Goal: Check status: Check status

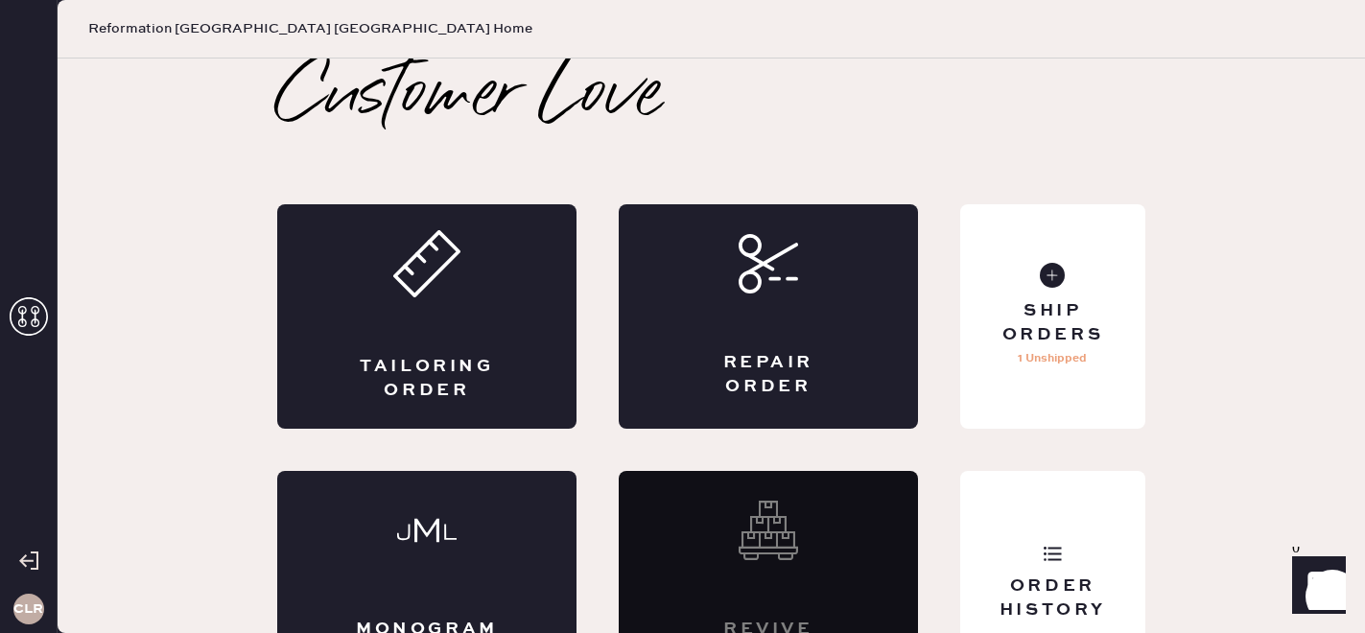
click at [33, 308] on icon at bounding box center [29, 316] width 38 height 38
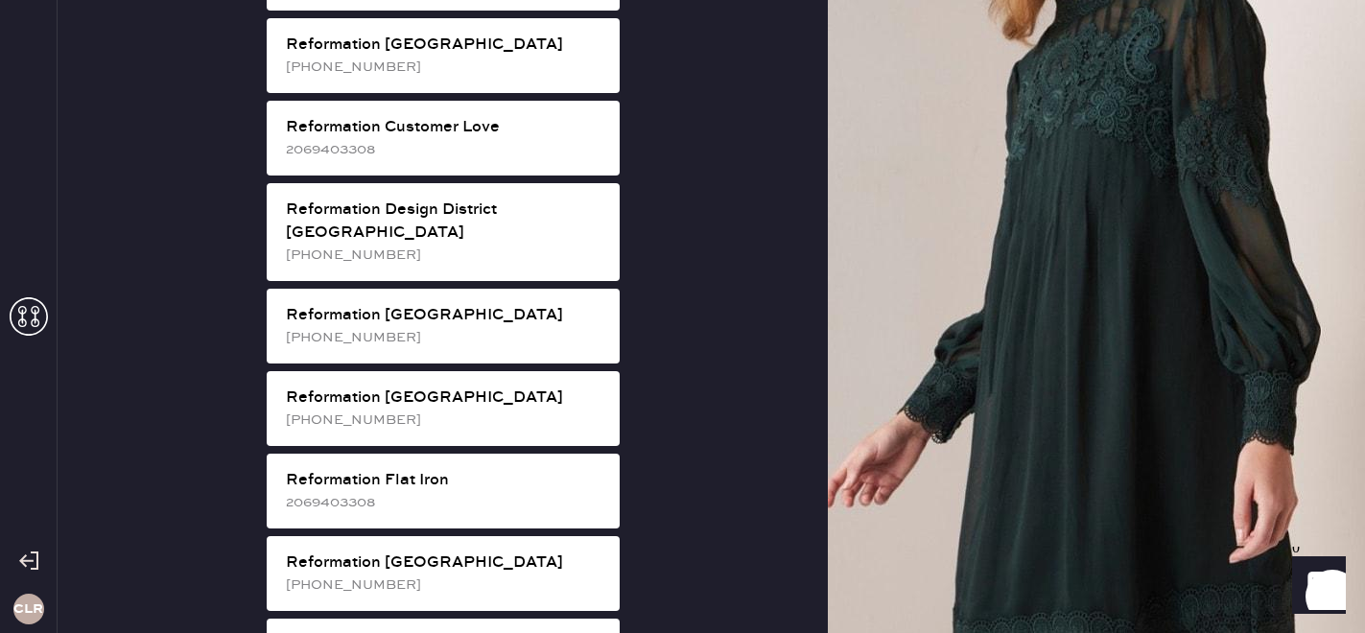
scroll to position [937, 0]
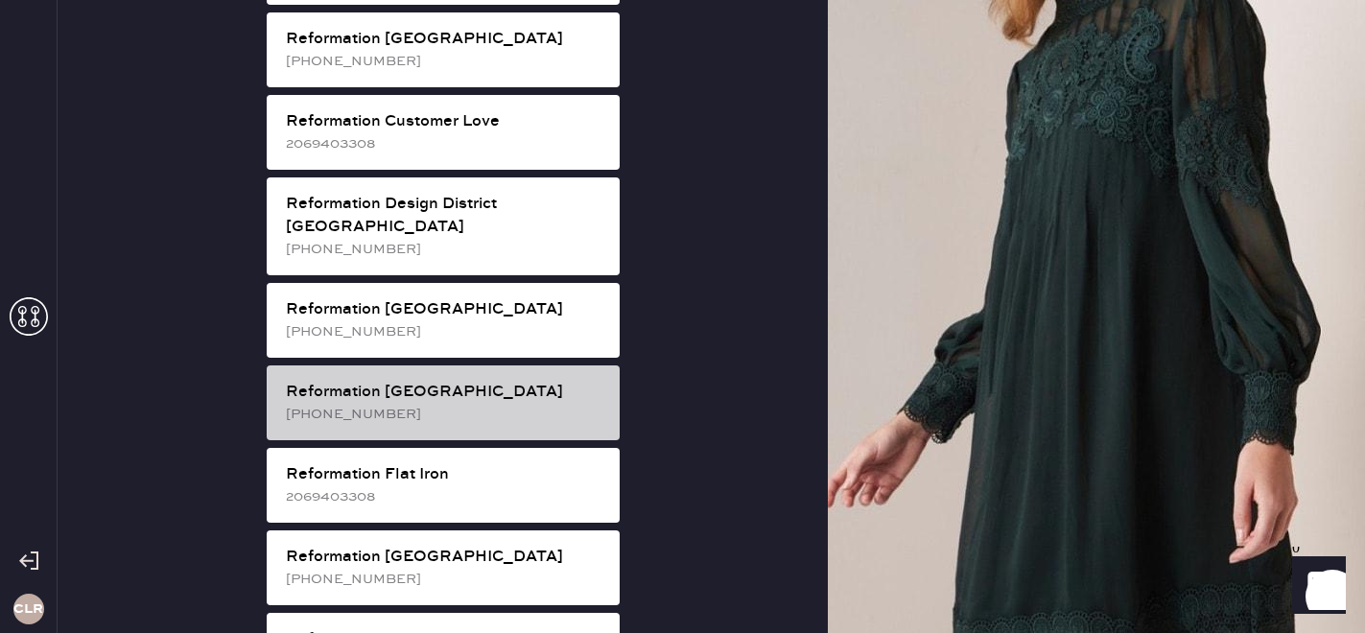
click at [455, 382] on div "Reformation Fillmore [PHONE_NUMBER]" at bounding box center [443, 403] width 353 height 75
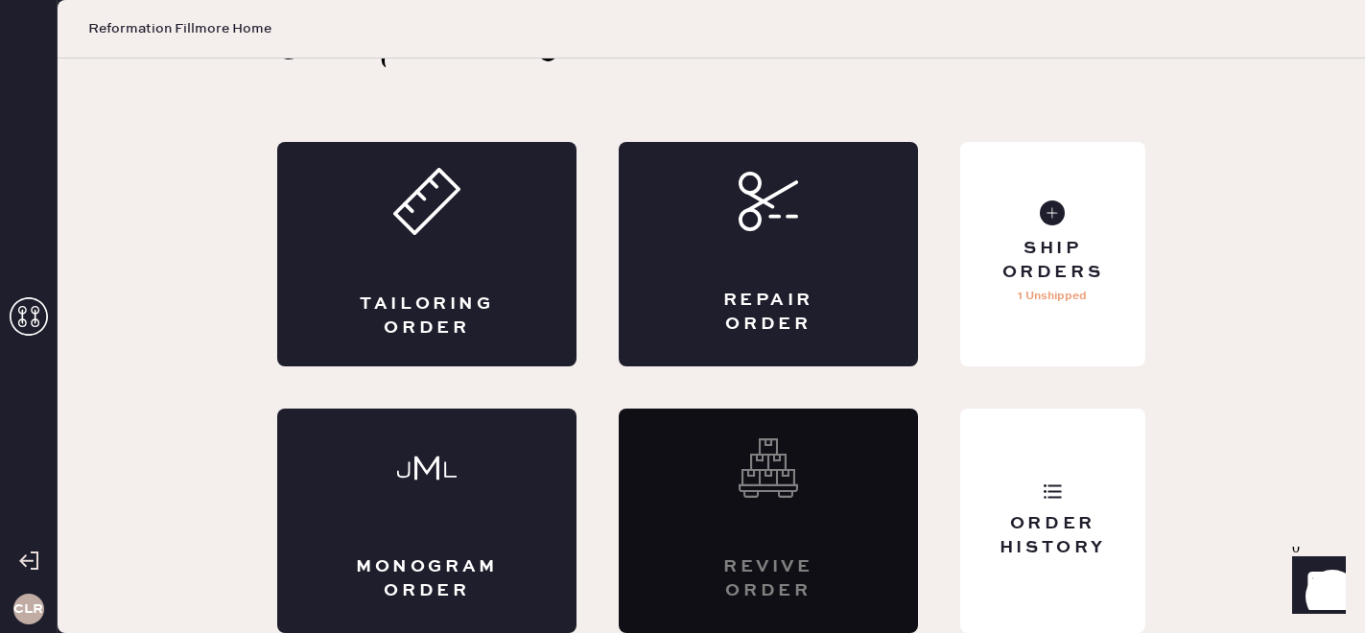
scroll to position [62, 0]
click at [1079, 528] on div "Order History" at bounding box center [1053, 536] width 154 height 48
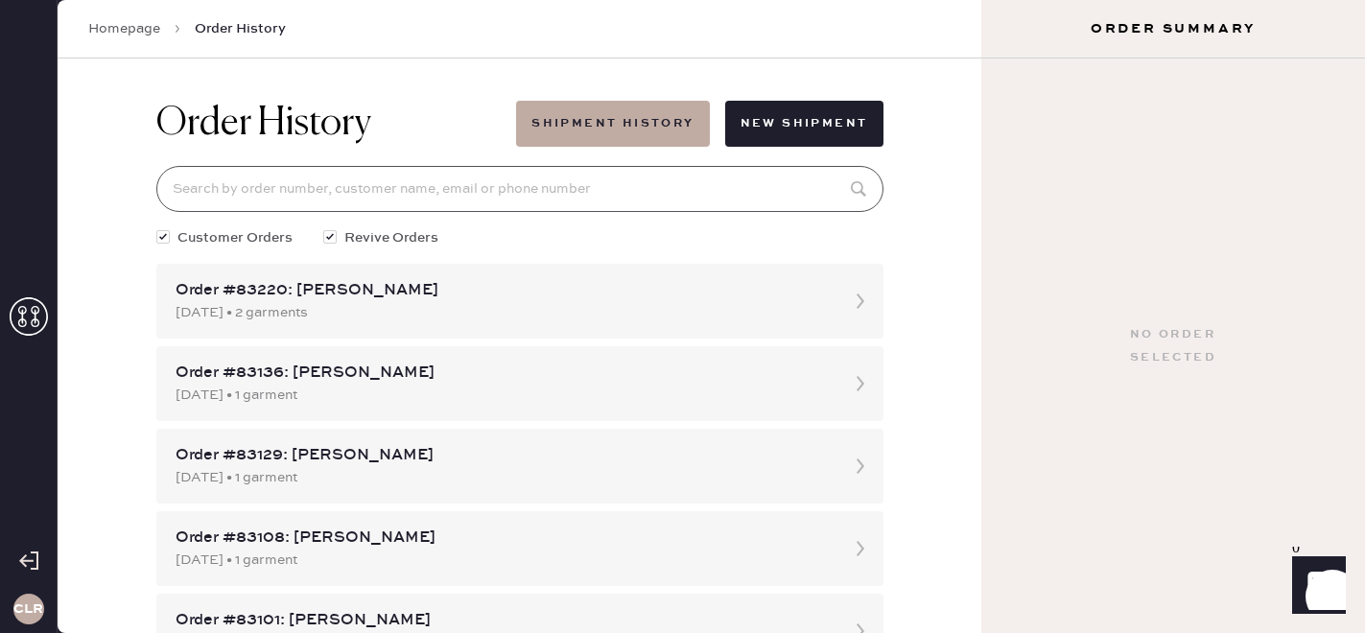
click at [414, 185] on input at bounding box center [519, 189] width 727 height 46
paste input "82588"
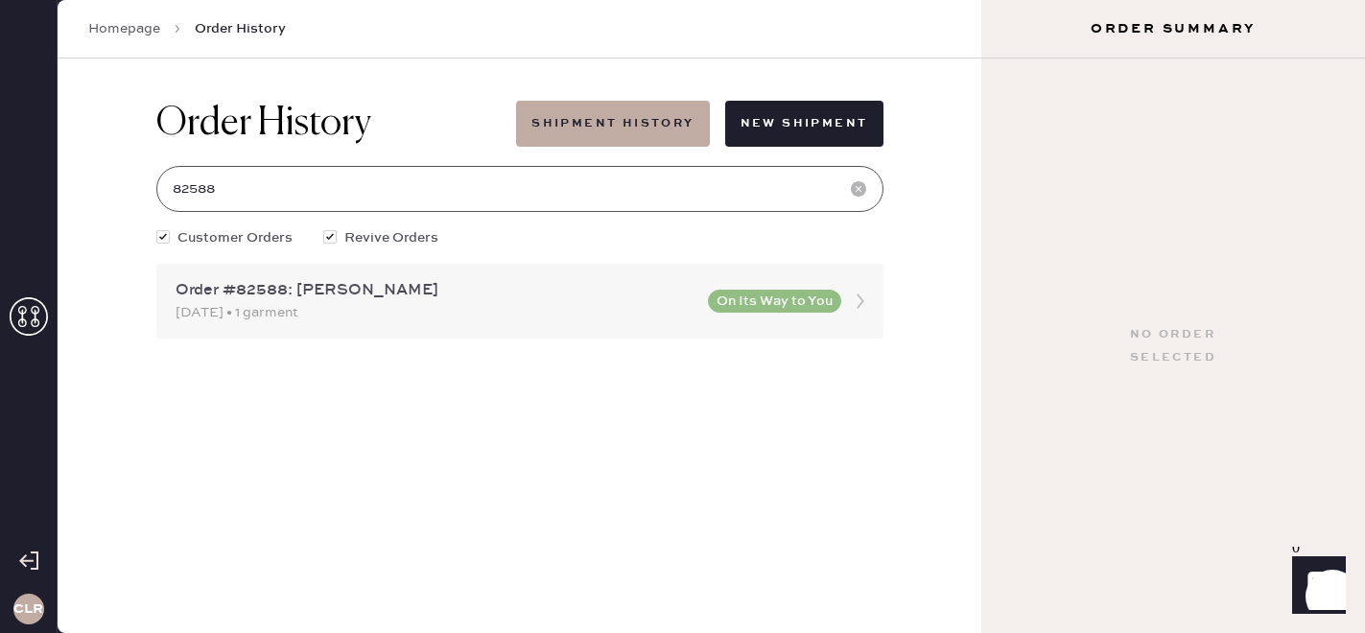
type input "82588"
click at [396, 302] on div "[DATE] • 1 garment" at bounding box center [436, 312] width 521 height 21
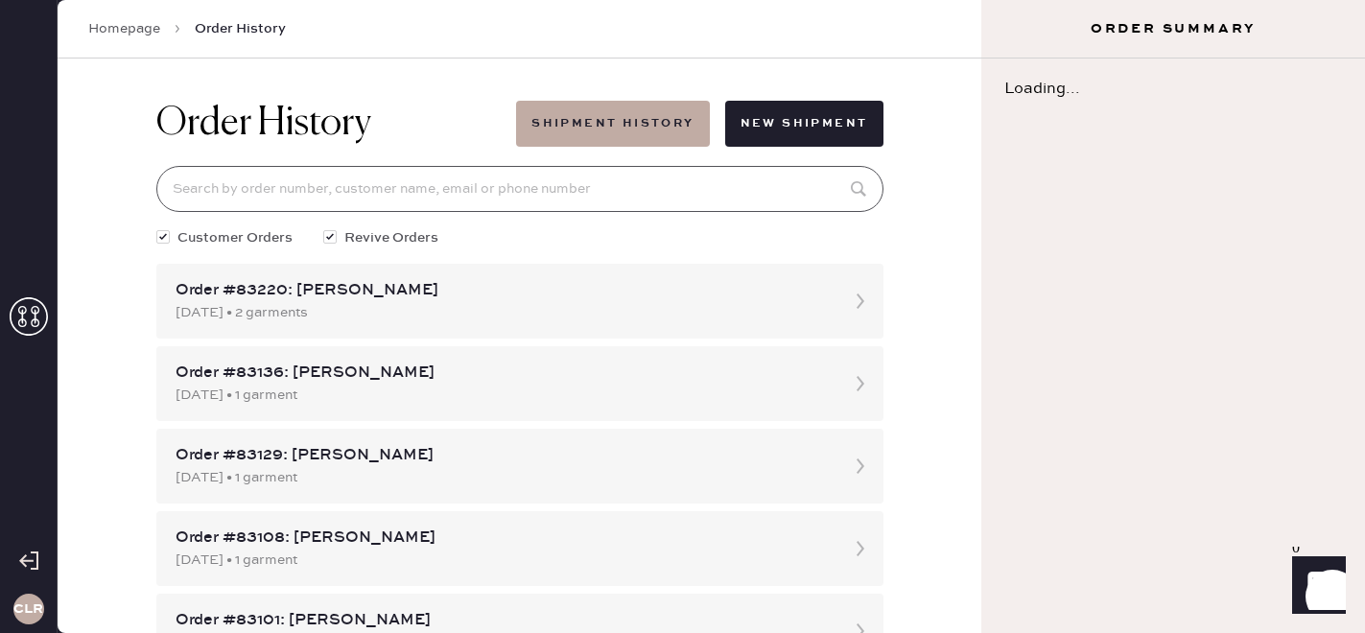
click at [374, 182] on input at bounding box center [519, 189] width 727 height 46
paste input "82588"
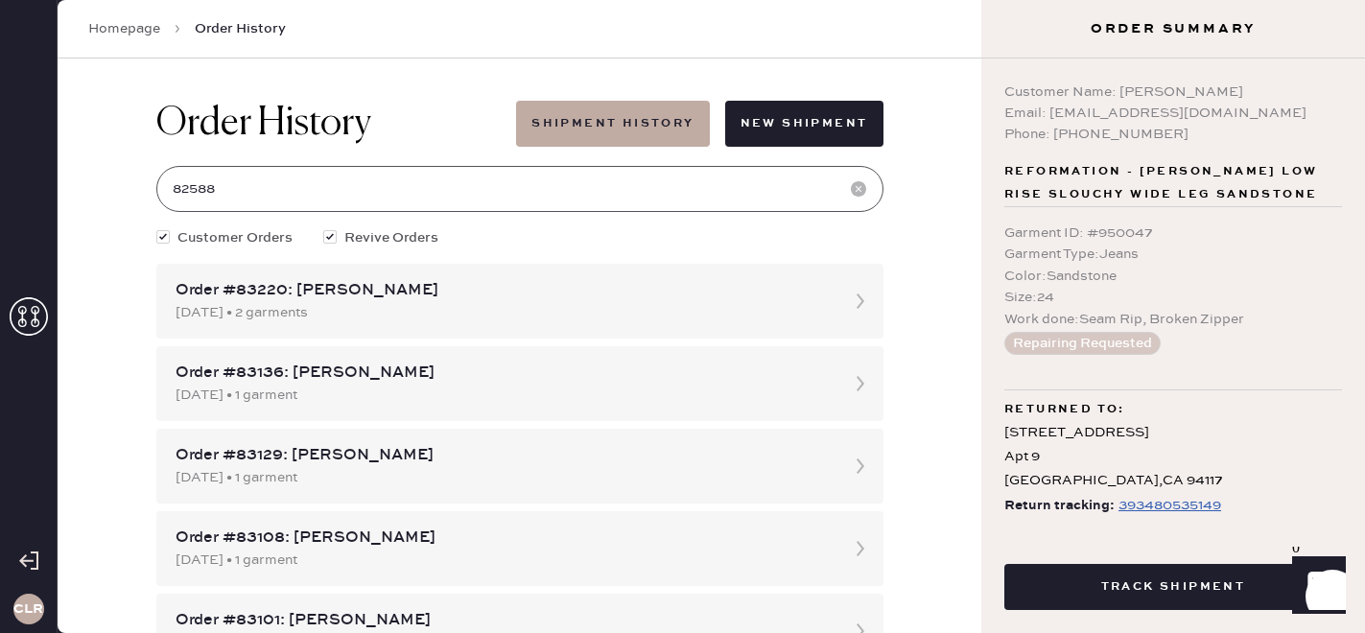
scroll to position [23, 0]
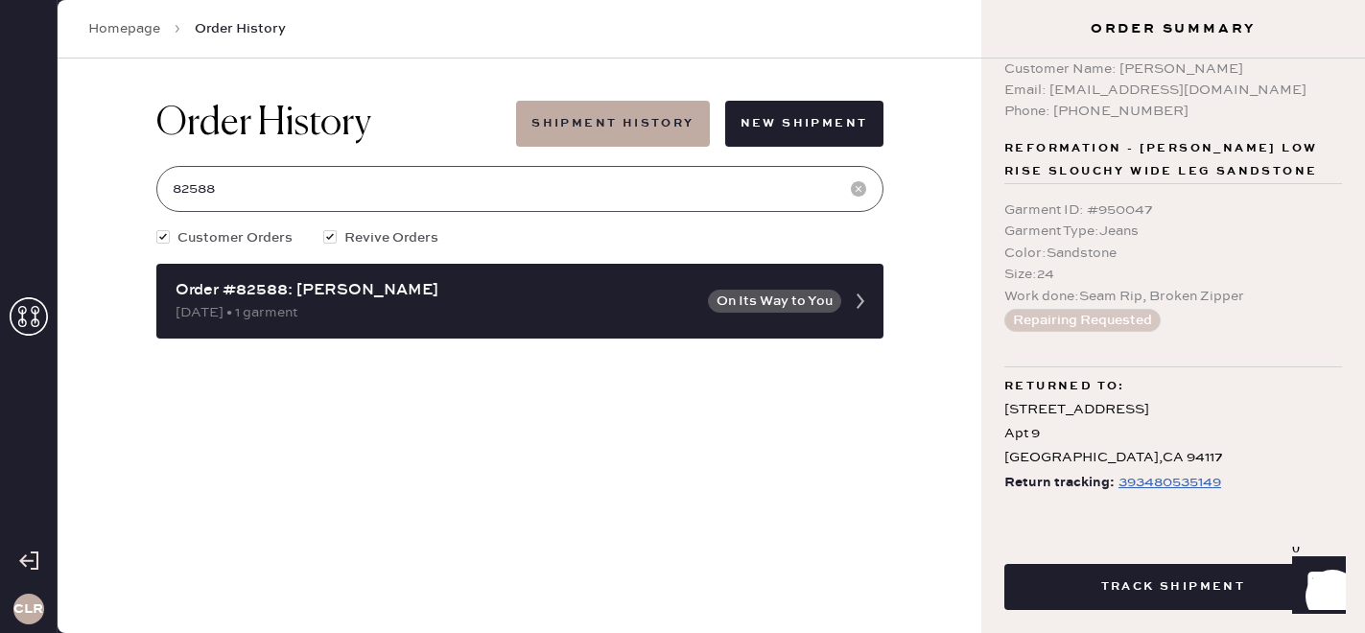
type input "82588"
click at [1153, 485] on div "393480535149" at bounding box center [1170, 482] width 103 height 23
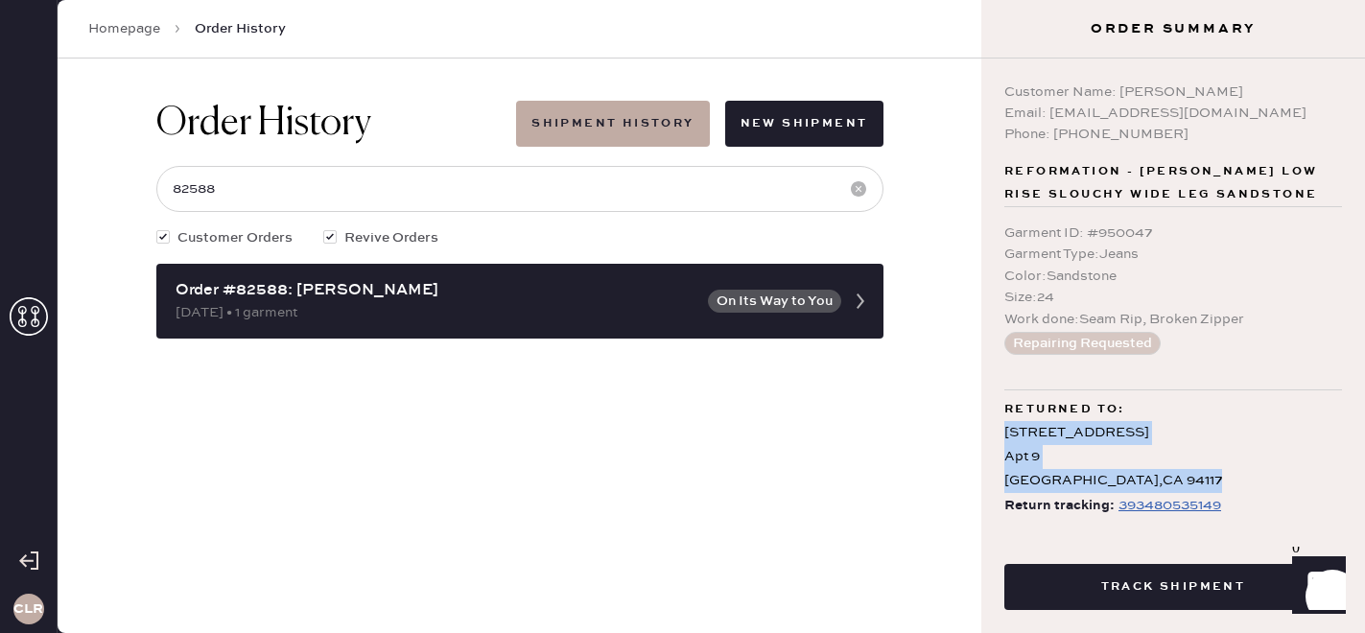
copy div "[STREET_ADDRESS]"
drag, startPoint x: 1179, startPoint y: 482, endPoint x: 1001, endPoint y: 434, distance: 184.8
click at [1001, 434] on div "Customer Name: [PERSON_NAME] Email: [EMAIL_ADDRESS][DOMAIN_NAME] Phone: [PHONE_…" at bounding box center [1174, 292] width 384 height 467
